Goal: Transaction & Acquisition: Purchase product/service

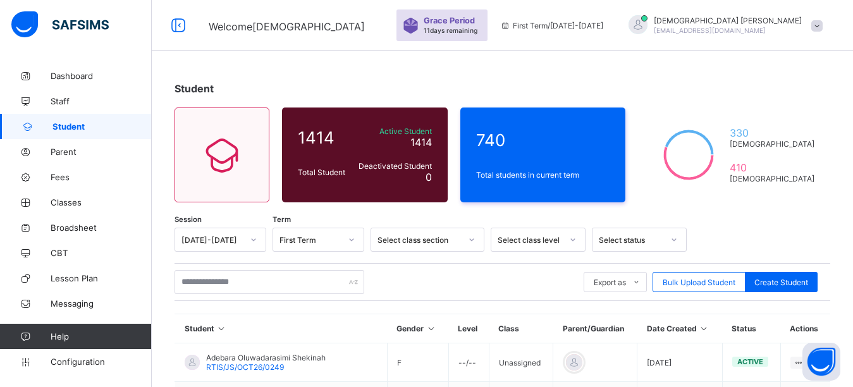
click at [255, 286] on input "text" at bounding box center [270, 282] width 190 height 24
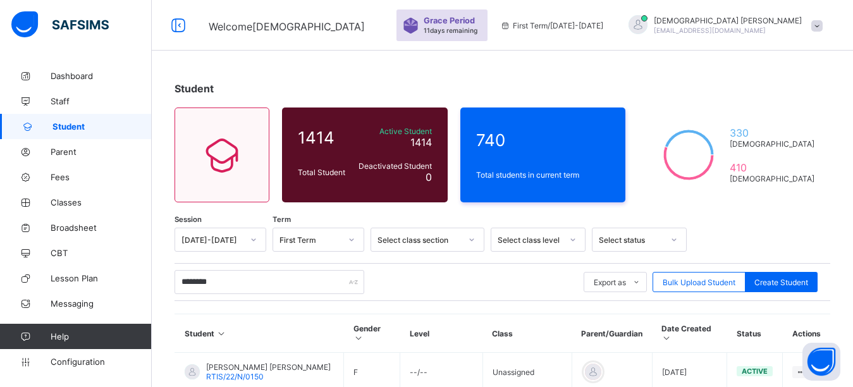
type input "********"
drag, startPoint x: 353, startPoint y: 65, endPoint x: 352, endPoint y: 110, distance: 45.6
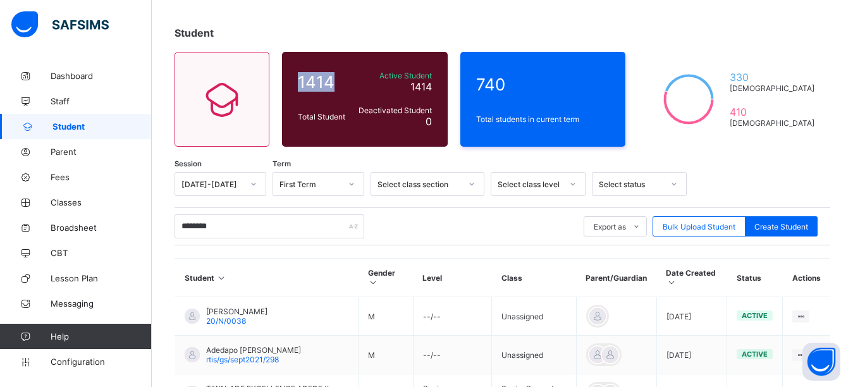
scroll to position [279, 0]
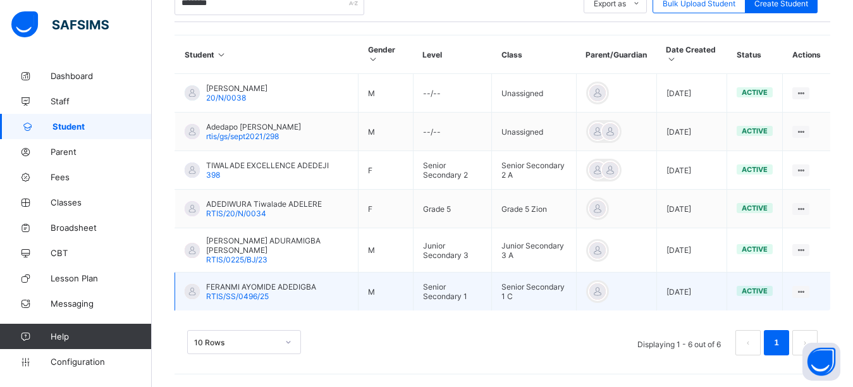
click at [252, 295] on span "RTIS/SS/0496/25" at bounding box center [237, 296] width 63 height 9
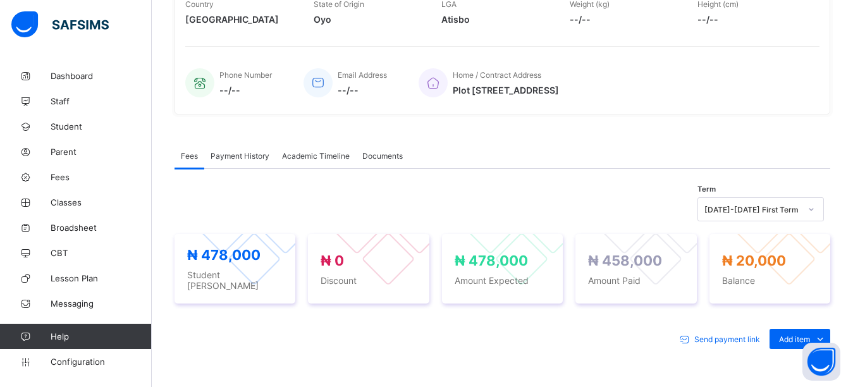
scroll to position [316, 0]
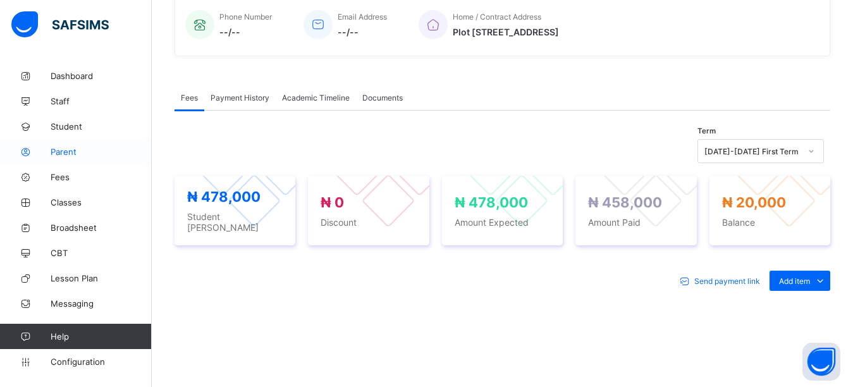
click at [84, 154] on span "Parent" at bounding box center [101, 152] width 101 height 10
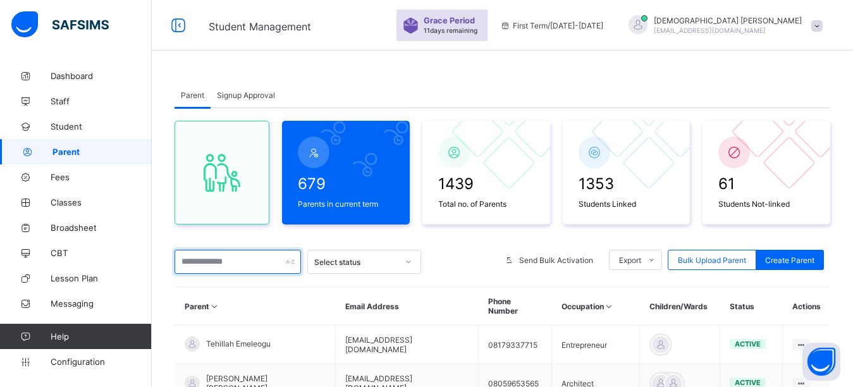
click at [242, 260] on input "text" at bounding box center [238, 262] width 127 height 24
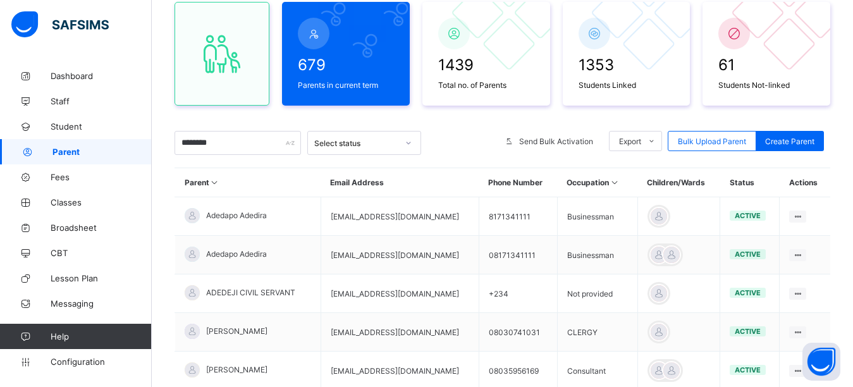
scroll to position [112, 0]
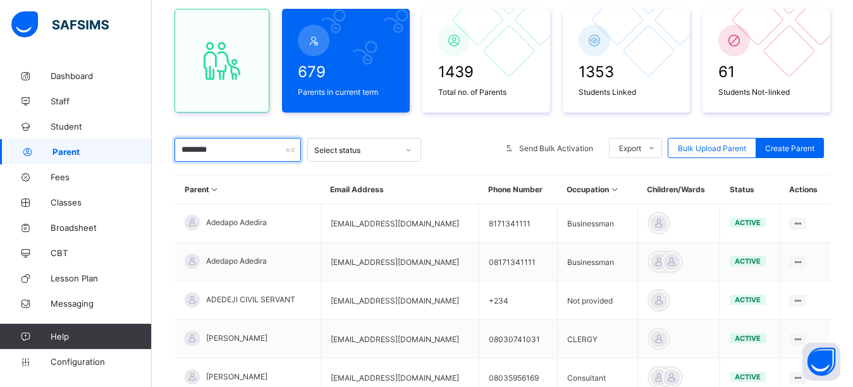
click at [242, 156] on input "********" at bounding box center [238, 150] width 127 height 24
type input "*"
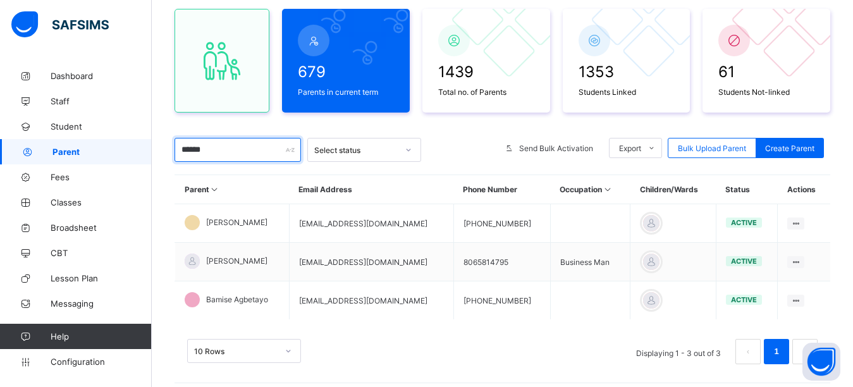
type input "******"
click at [345, 123] on div "679 Parents in current term 1439 Total no. of Parents 1353 Students Linked 61 S…" at bounding box center [503, 193] width 656 height 394
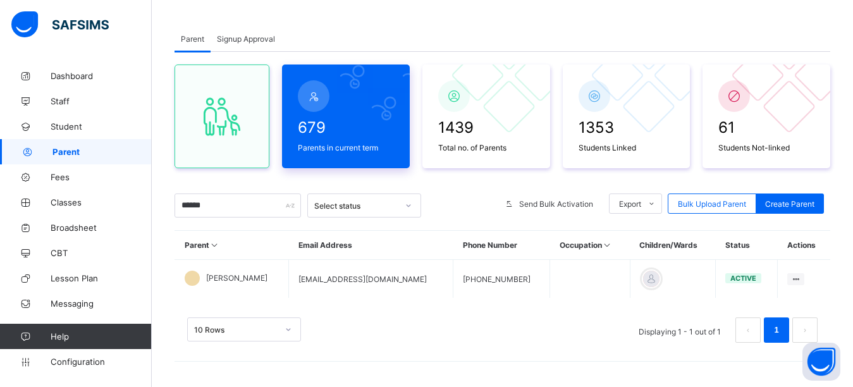
scroll to position [56, 0]
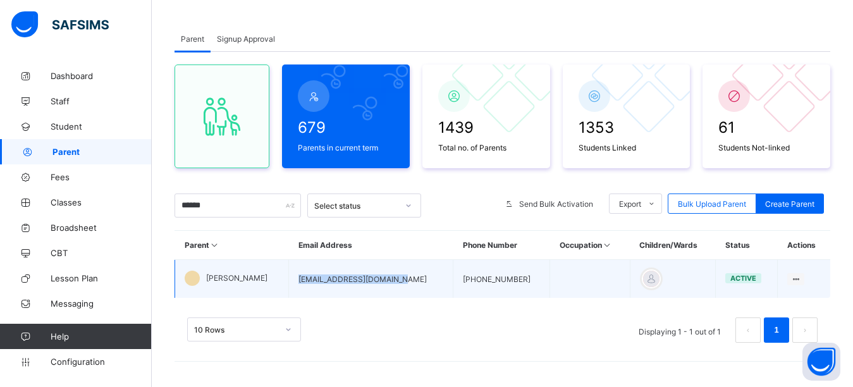
drag, startPoint x: 422, startPoint y: 280, endPoint x: 313, endPoint y: 288, distance: 109.1
click at [313, 288] on td "[EMAIL_ADDRESS][DOMAIN_NAME]" at bounding box center [371, 279] width 164 height 39
copy td "[EMAIL_ADDRESS][DOMAIN_NAME]"
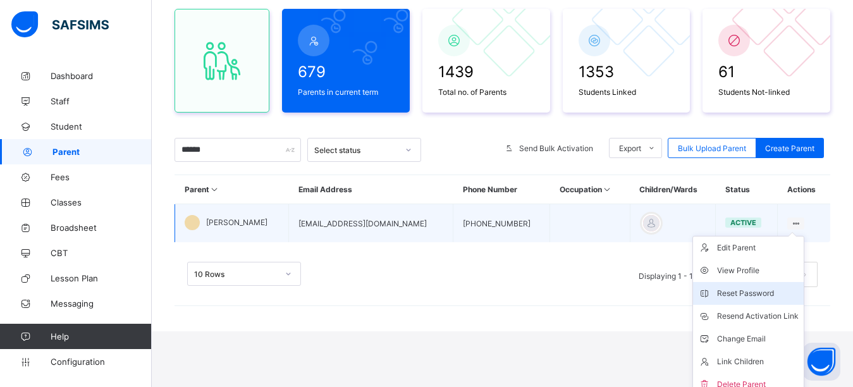
click at [804, 282] on li "Reset Password" at bounding box center [748, 293] width 111 height 23
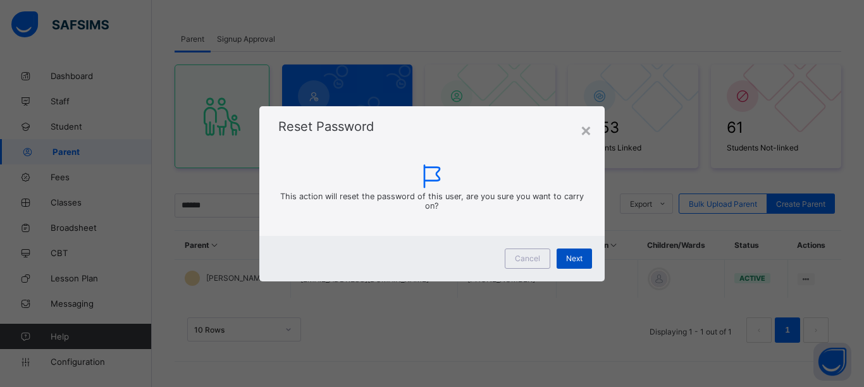
click at [562, 254] on div "Next" at bounding box center [574, 259] width 35 height 20
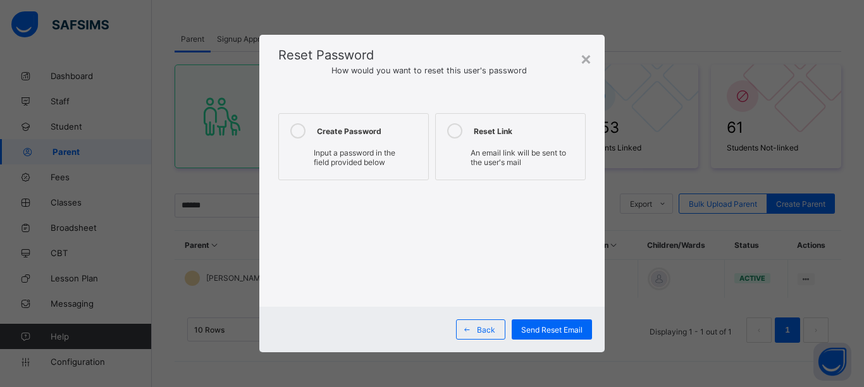
click at [299, 132] on icon at bounding box center [297, 130] width 15 height 15
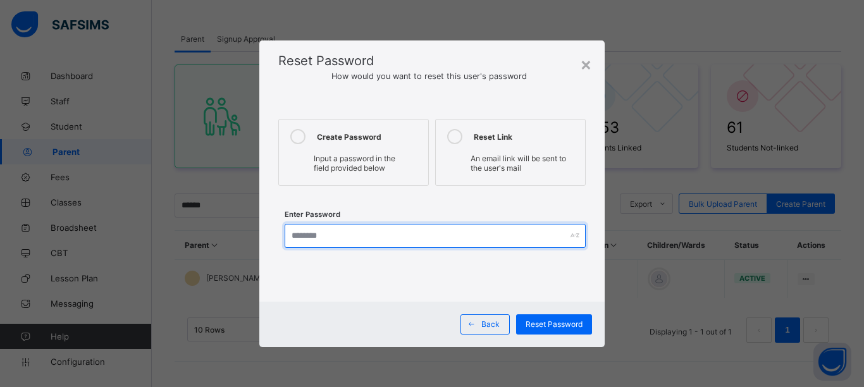
click at [341, 237] on input "text" at bounding box center [435, 236] width 301 height 24
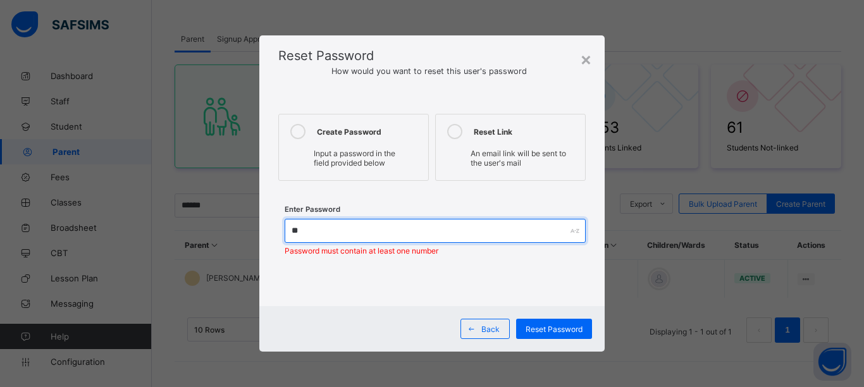
type input "*"
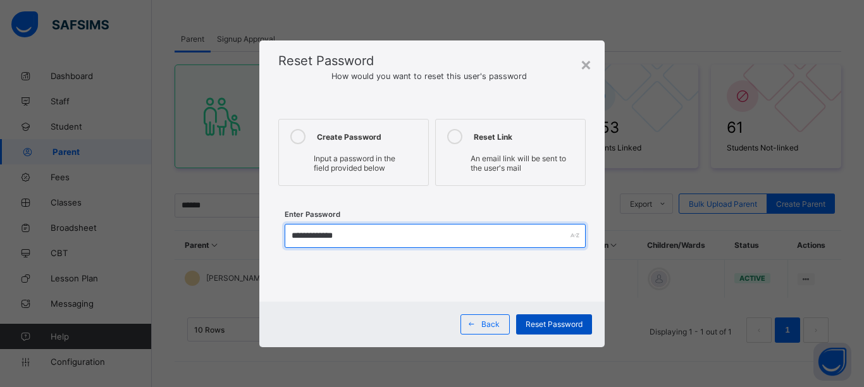
type input "**********"
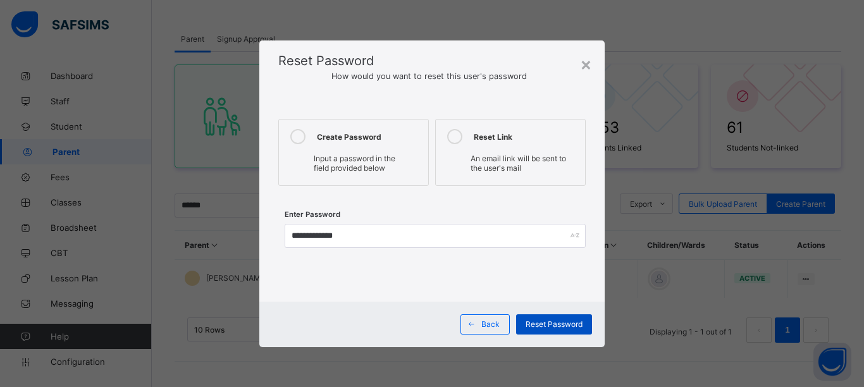
click at [562, 326] on span "Reset Password" at bounding box center [554, 323] width 57 height 9
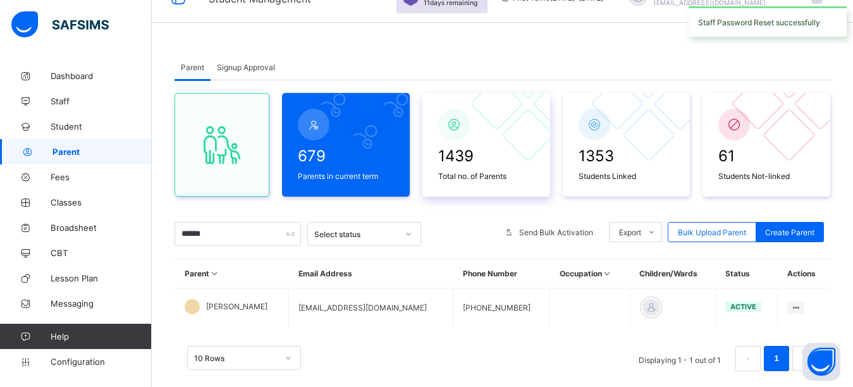
scroll to position [0, 0]
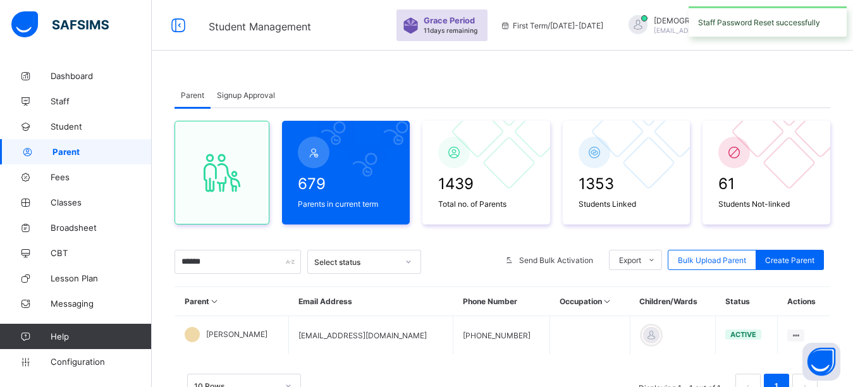
click at [610, 44] on div "First Term / [DATE]-[DATE]" at bounding box center [552, 25] width 116 height 51
click at [766, 33] on span "[EMAIL_ADDRESS][DOMAIN_NAME]" at bounding box center [710, 31] width 112 height 8
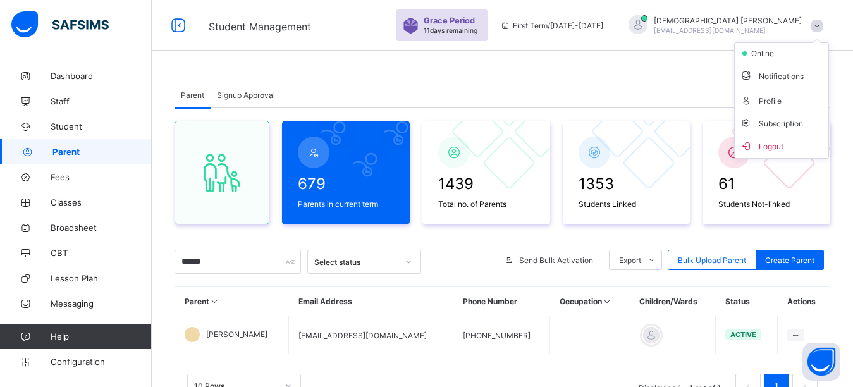
click at [783, 146] on span "Logout" at bounding box center [782, 146] width 84 height 15
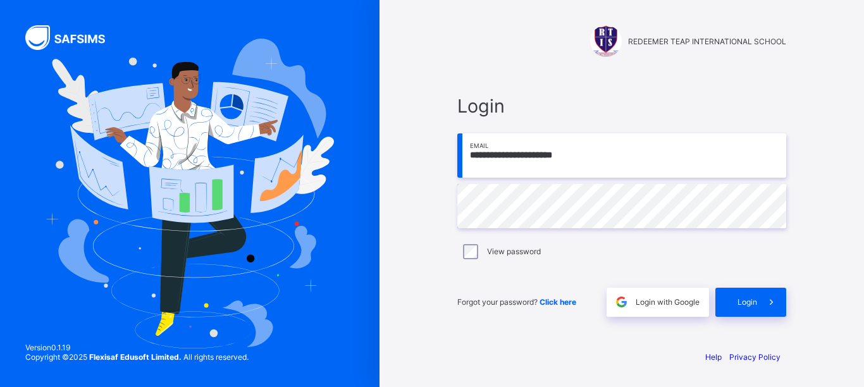
click at [521, 152] on input "**********" at bounding box center [621, 155] width 329 height 44
click at [583, 151] on input "**********" at bounding box center [621, 155] width 329 height 44
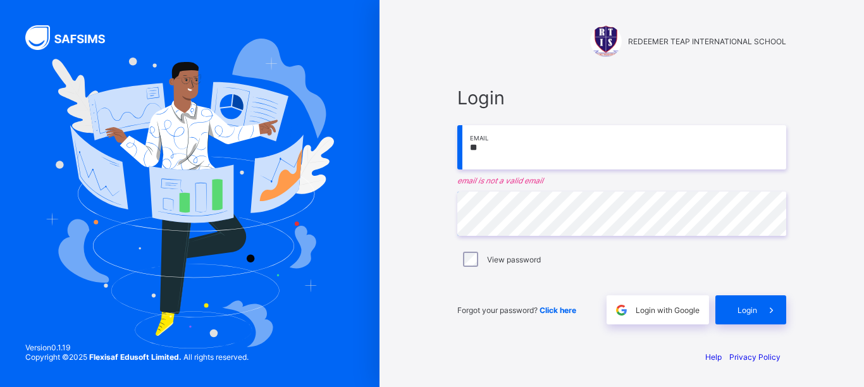
type input "*"
paste input "**********"
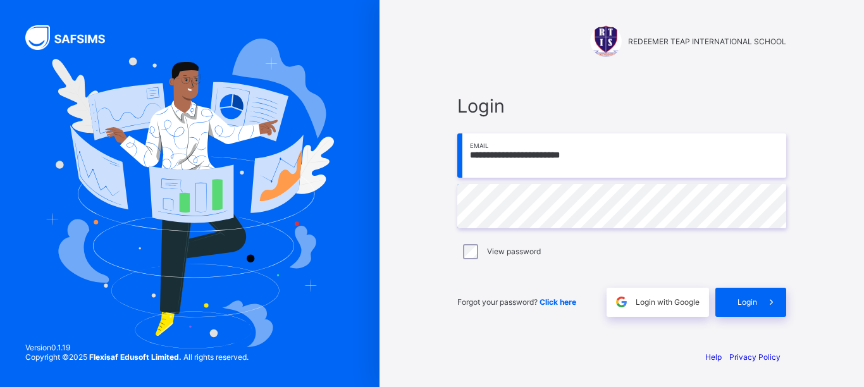
type input "**********"
click at [750, 306] on span "Login" at bounding box center [748, 301] width 20 height 9
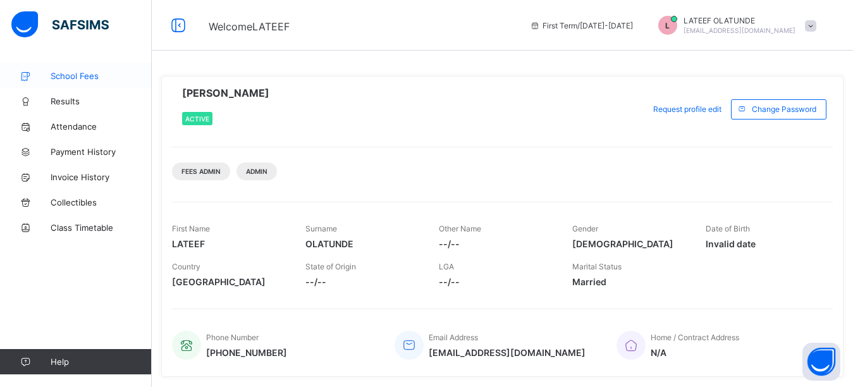
click at [85, 77] on span "School Fees" at bounding box center [101, 76] width 101 height 10
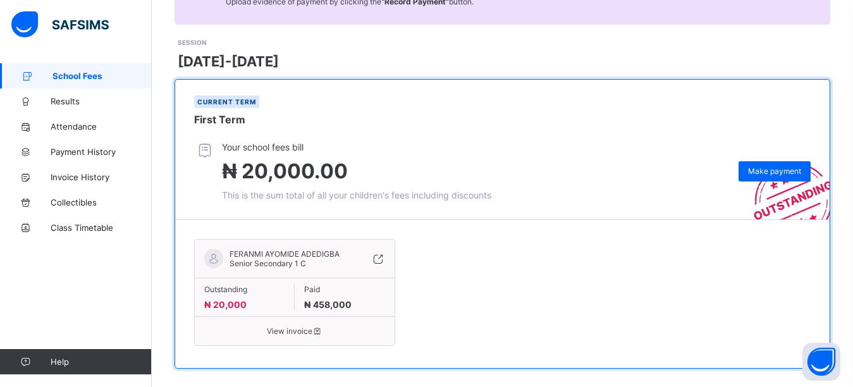
scroll to position [152, 0]
click at [782, 166] on span "Make payment" at bounding box center [774, 170] width 53 height 9
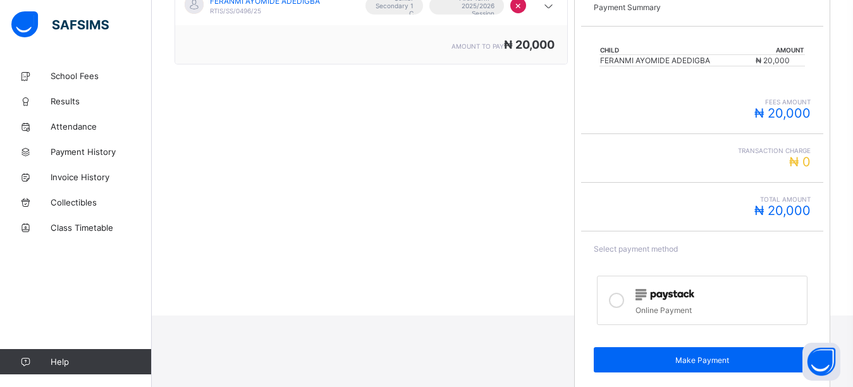
scroll to position [263, 0]
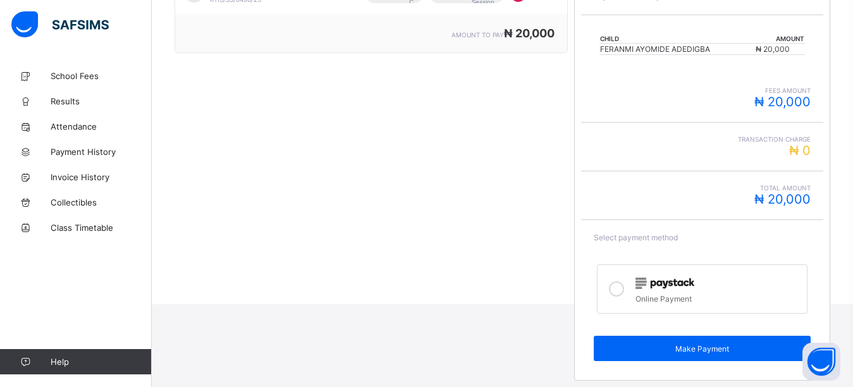
click at [624, 288] on icon at bounding box center [616, 289] width 15 height 15
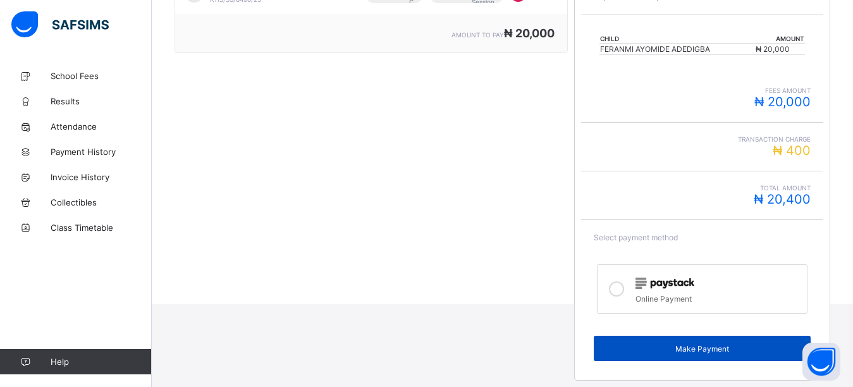
click at [641, 352] on span "Make Payment" at bounding box center [702, 348] width 197 height 9
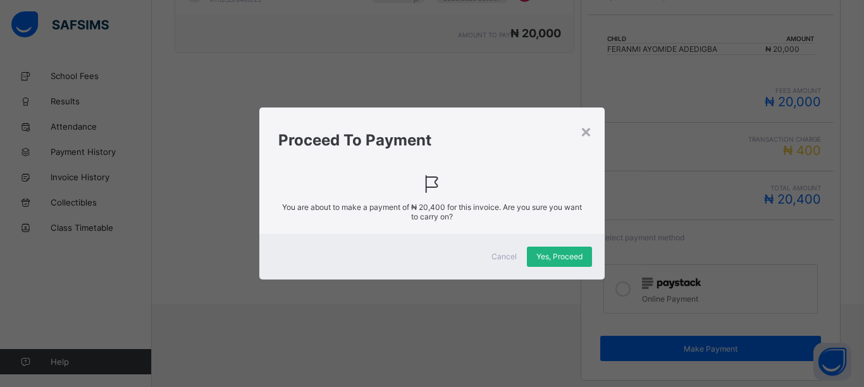
click at [557, 252] on span "Yes, Proceed" at bounding box center [559, 256] width 46 height 9
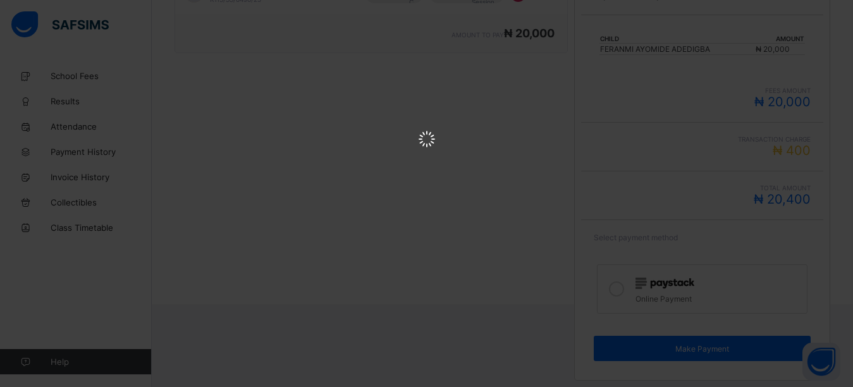
scroll to position [0, 0]
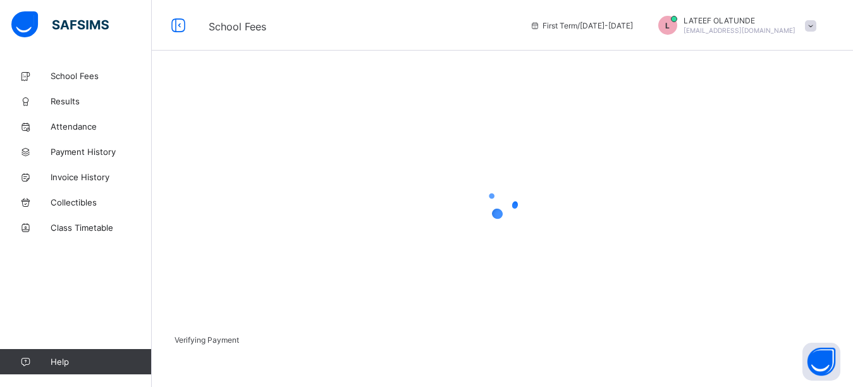
scroll to position [97, 0]
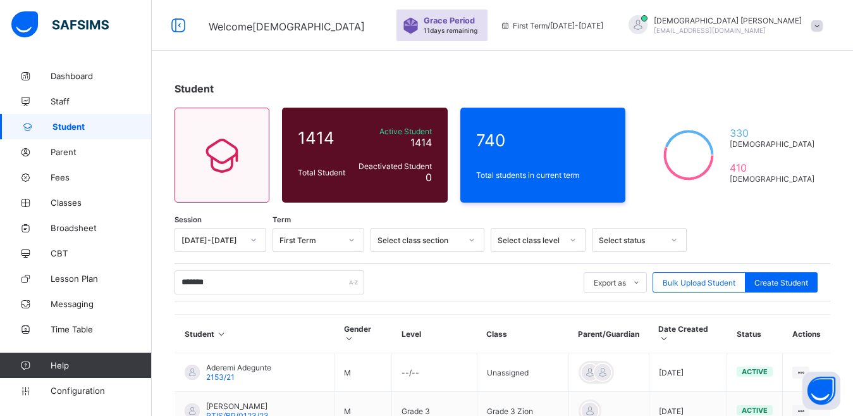
scroll to position [190, 0]
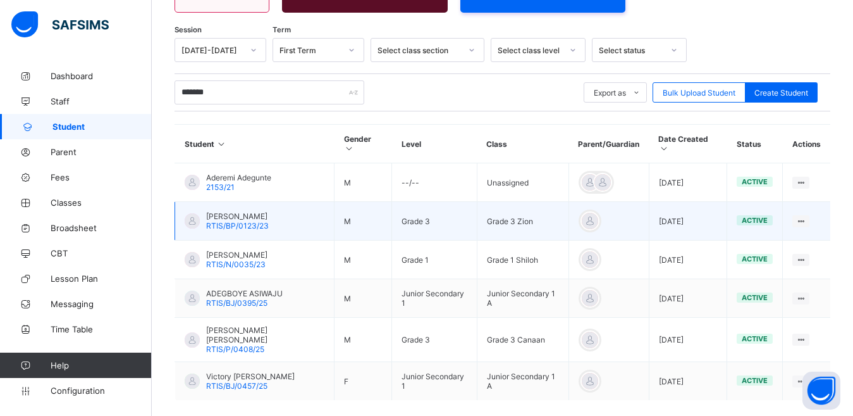
click at [230, 221] on span "RTIS/BP/0123/23" at bounding box center [237, 225] width 63 height 9
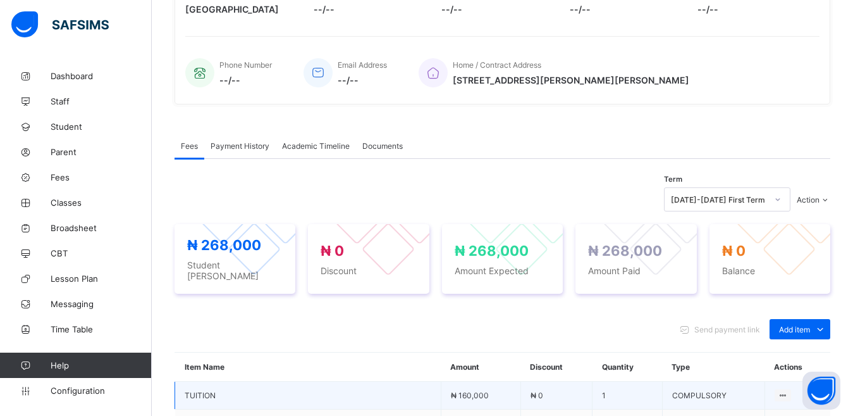
scroll to position [443, 0]
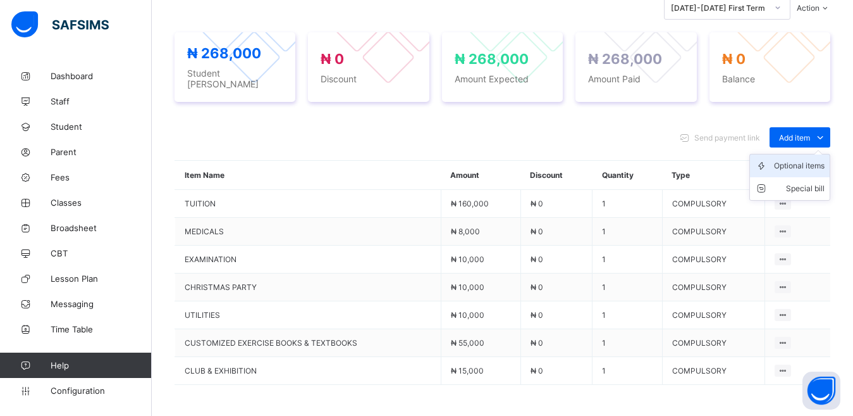
click at [800, 172] on div "Optional items" at bounding box center [799, 165] width 51 height 13
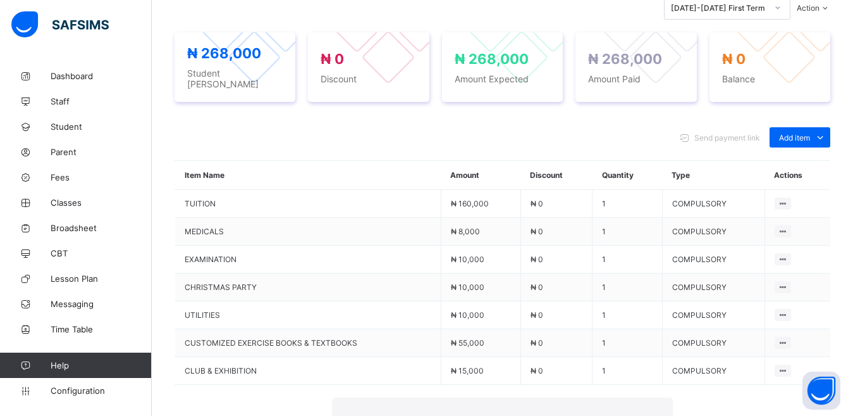
drag, startPoint x: 400, startPoint y: 171, endPoint x: 390, endPoint y: 206, distance: 36.7
drag, startPoint x: 393, startPoint y: 154, endPoint x: 383, endPoint y: 207, distance: 53.5
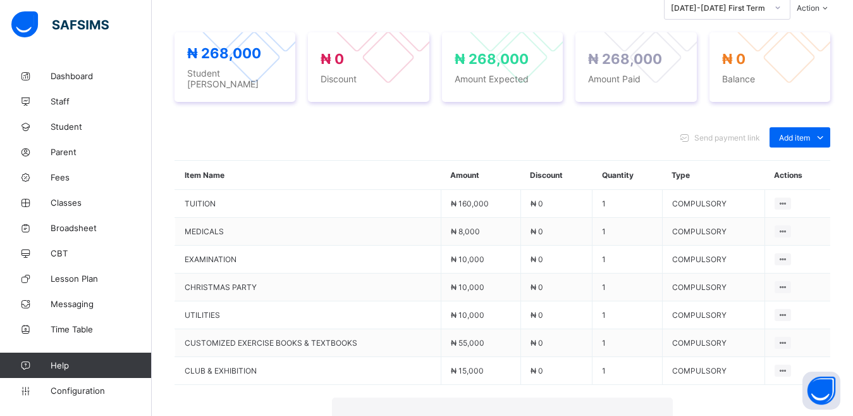
click at [390, 414] on h1 "Add Item" at bounding box center [503, 423] width 304 height 18
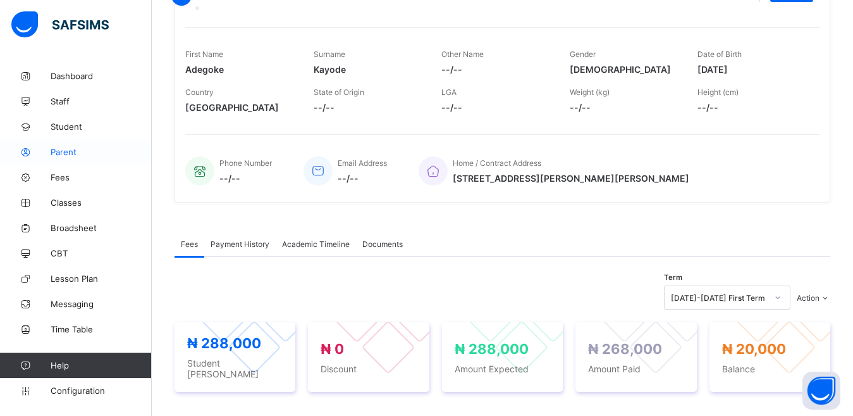
scroll to position [233, 0]
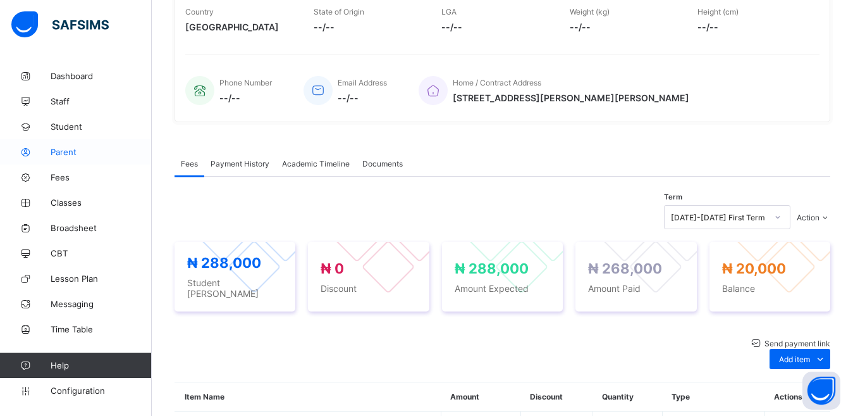
click at [70, 152] on span "Parent" at bounding box center [101, 152] width 101 height 10
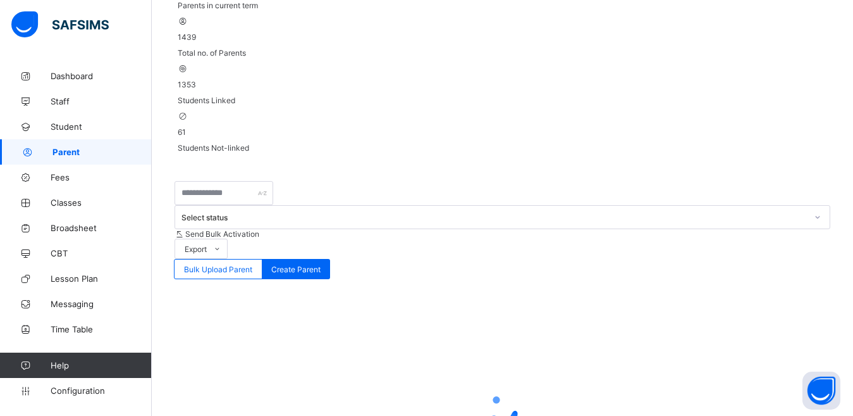
scroll to position [142, 0]
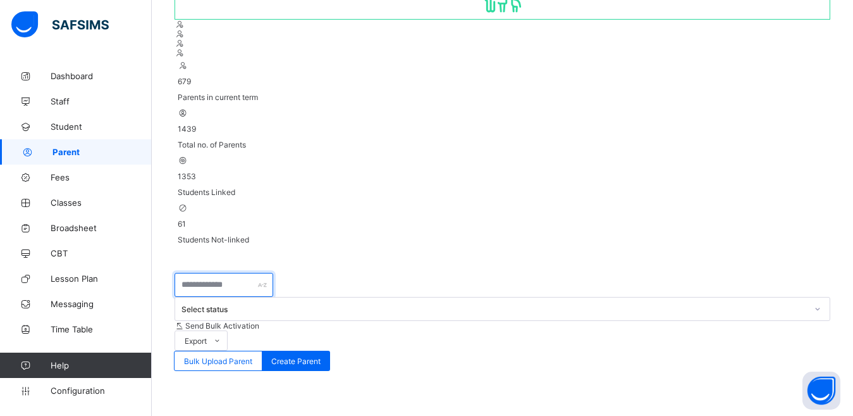
click at [202, 273] on input "text" at bounding box center [224, 285] width 99 height 24
type input "******"
click at [229, 90] on div "679 Parents in current term 1439 Total no. of Parents 1353 Students Linked 61 S…" at bounding box center [503, 294] width 656 height 656
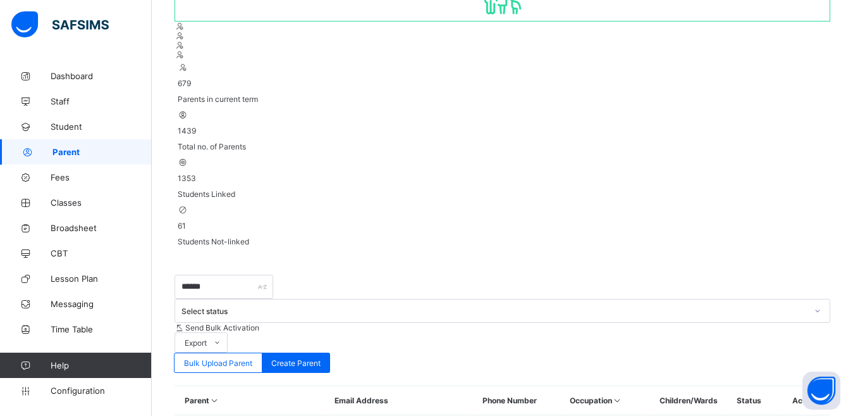
scroll to position [122, 0]
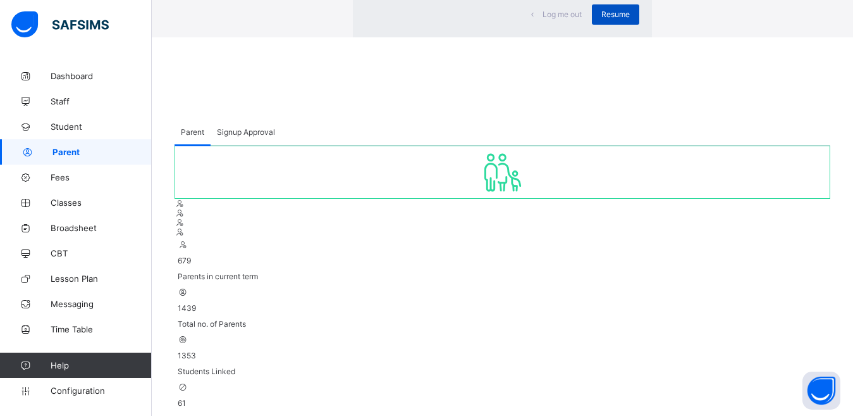
click at [602, 19] on span "Resume" at bounding box center [616, 13] width 28 height 9
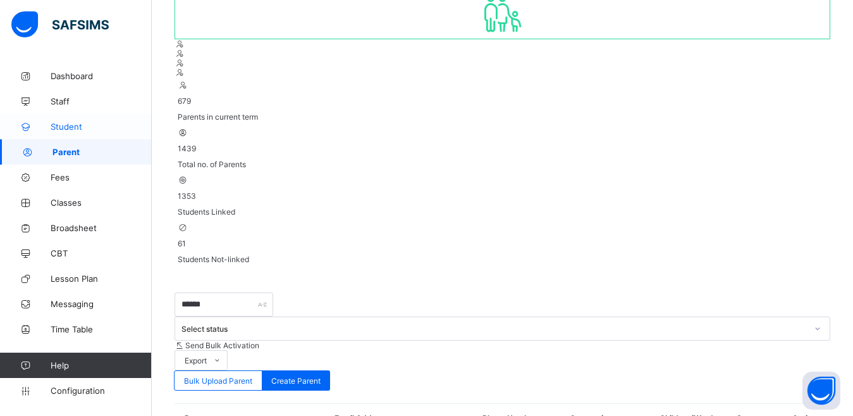
click at [79, 129] on span "Student" at bounding box center [101, 126] width 101 height 10
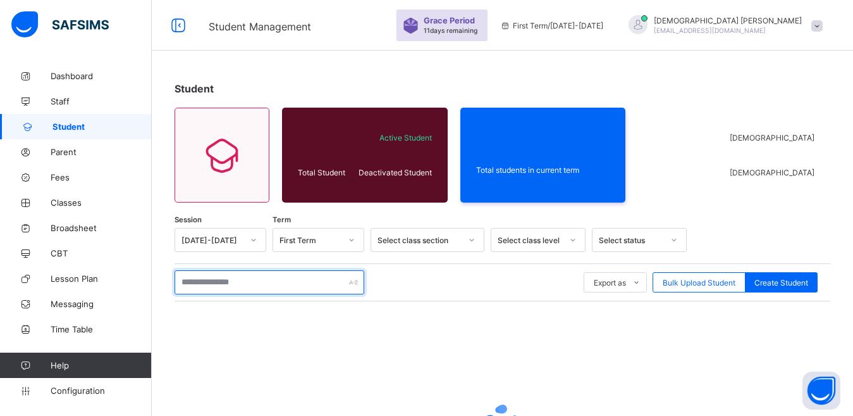
click at [211, 279] on input "text" at bounding box center [270, 282] width 190 height 24
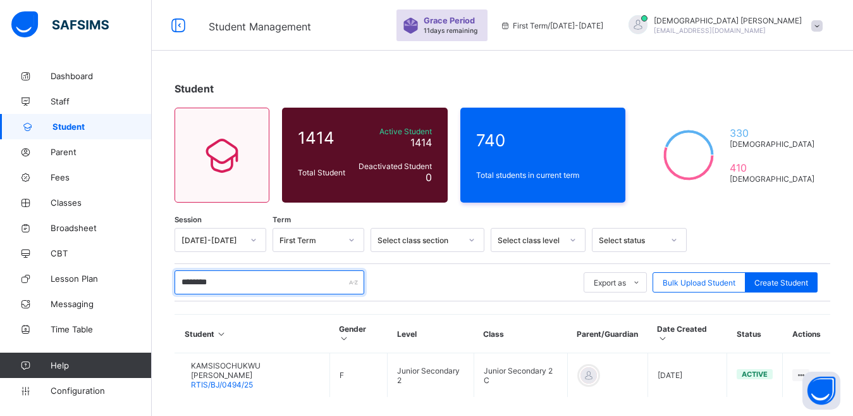
type input "********"
click at [298, 65] on div "Student 1414 Total Student Active Student 1414 Deactivated Student 0 740 Total …" at bounding box center [503, 268] width 702 height 410
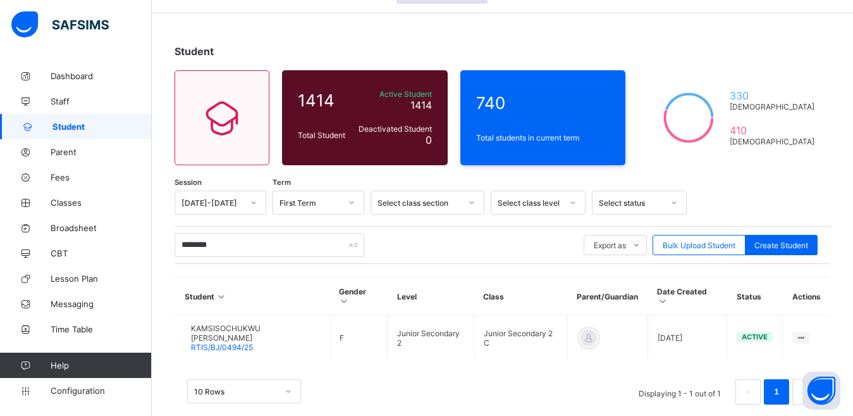
scroll to position [58, 0]
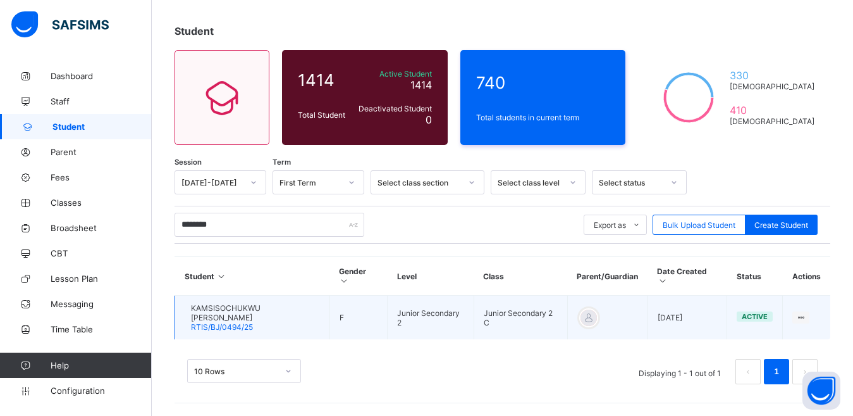
click at [242, 323] on span "RTIS/BJ/0494/25" at bounding box center [222, 326] width 62 height 9
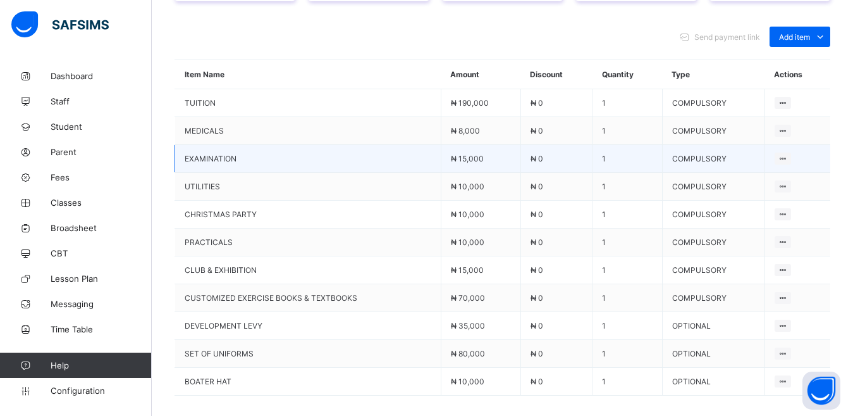
scroll to position [380, 0]
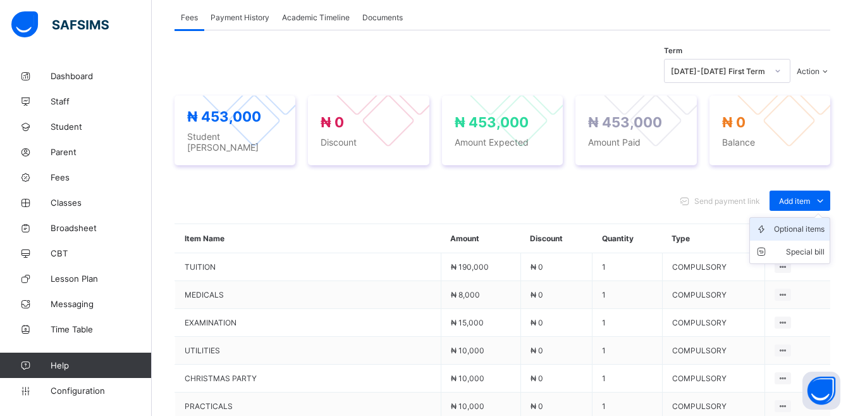
click at [807, 235] on div "Optional items" at bounding box center [799, 229] width 51 height 13
drag, startPoint x: 457, startPoint y: 174, endPoint x: 448, endPoint y: 205, distance: 32.2
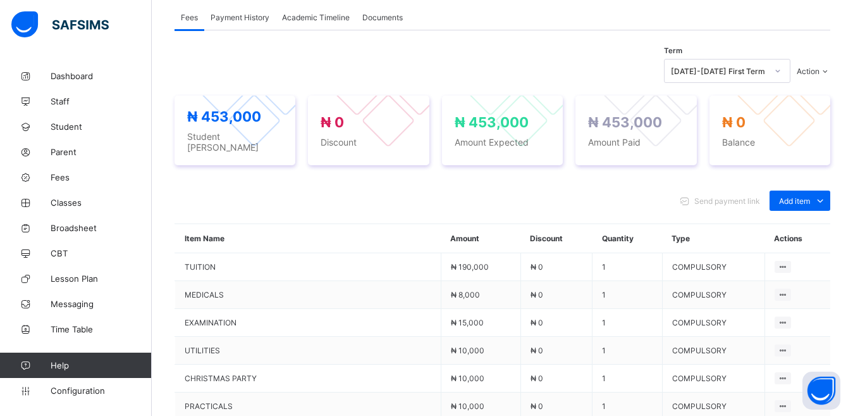
drag, startPoint x: 443, startPoint y: 173, endPoint x: 428, endPoint y: 198, distance: 29.3
drag, startPoint x: 423, startPoint y: 208, endPoint x: 406, endPoint y: 221, distance: 21.6
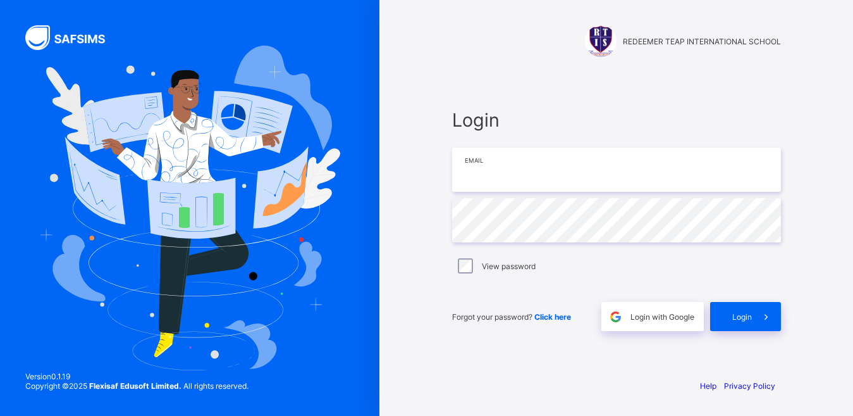
type input "**********"
